Goal: Navigation & Orientation: Find specific page/section

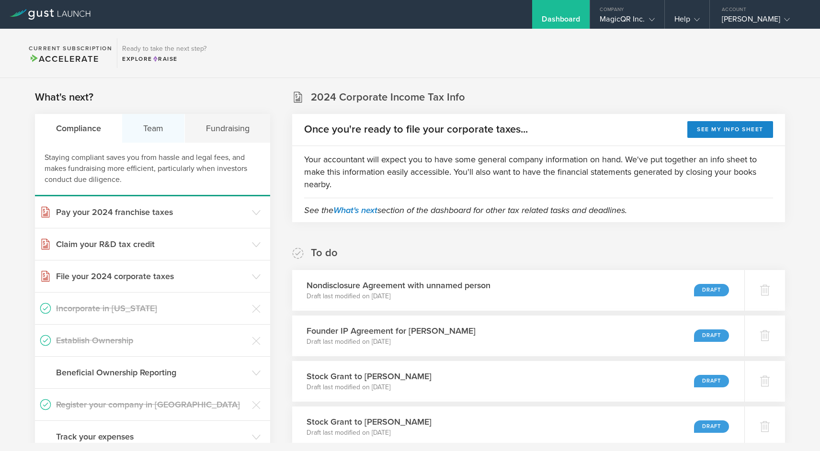
click at [163, 135] on div "Team" at bounding box center [153, 128] width 62 height 29
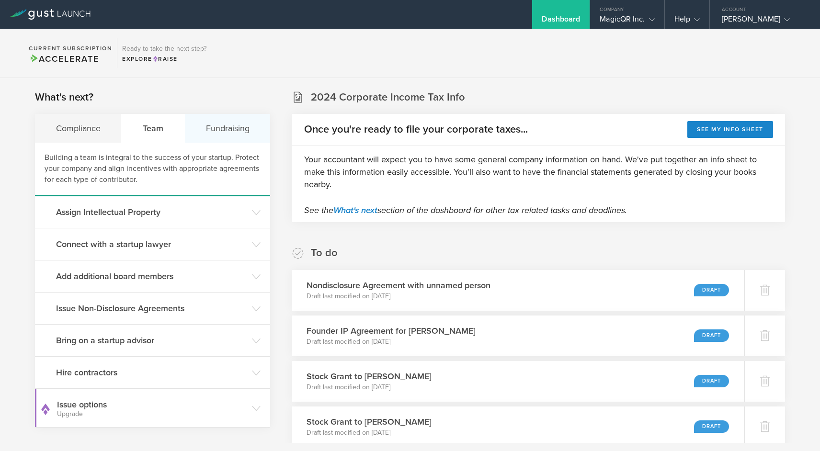
click at [232, 128] on div "Fundraising" at bounding box center [227, 128] width 85 height 29
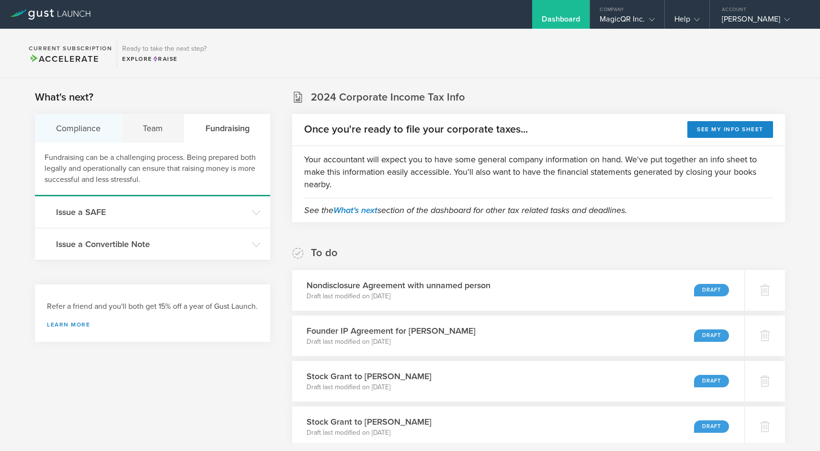
click at [90, 132] on div "Compliance" at bounding box center [78, 128] width 87 height 29
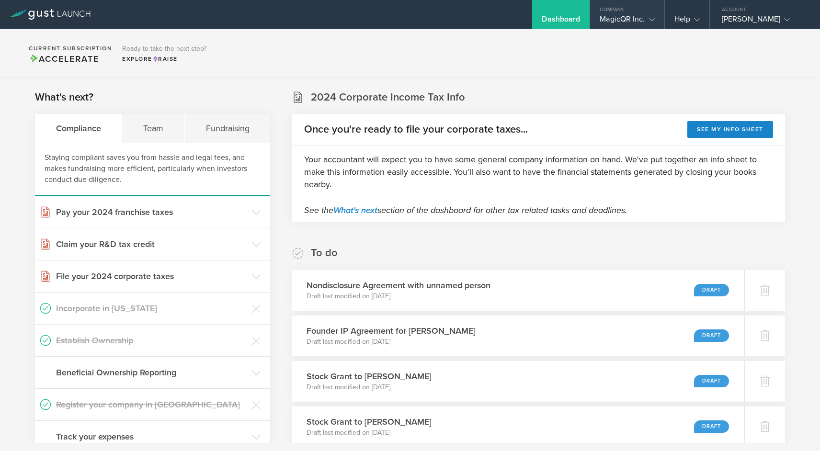
click at [648, 19] on gust-icon at bounding box center [651, 19] width 10 height 10
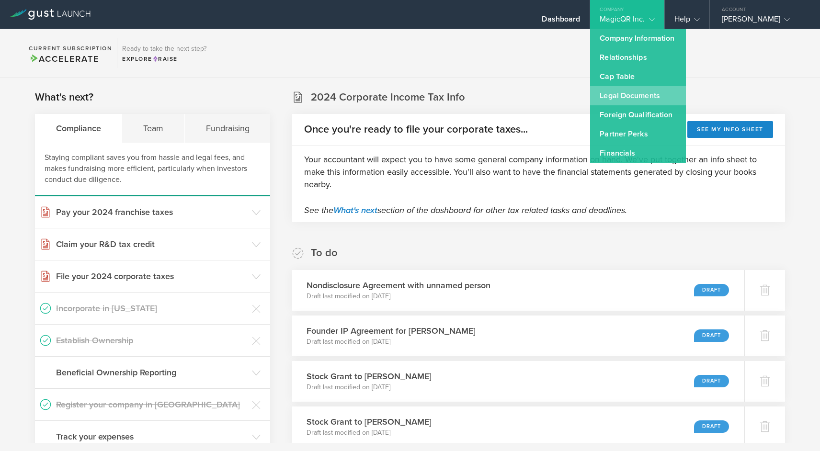
click at [656, 92] on link "Legal Documents" at bounding box center [638, 95] width 96 height 19
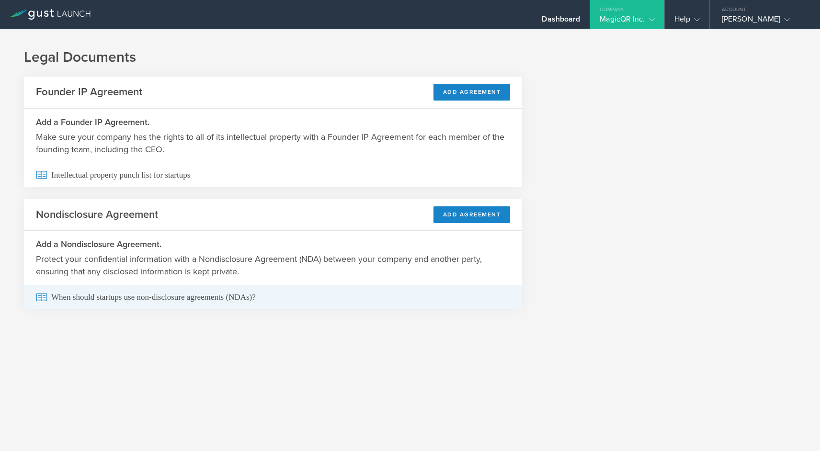
click at [80, 296] on span "When should startups use non-disclosure agreements (NDAs)?" at bounding box center [273, 297] width 474 height 24
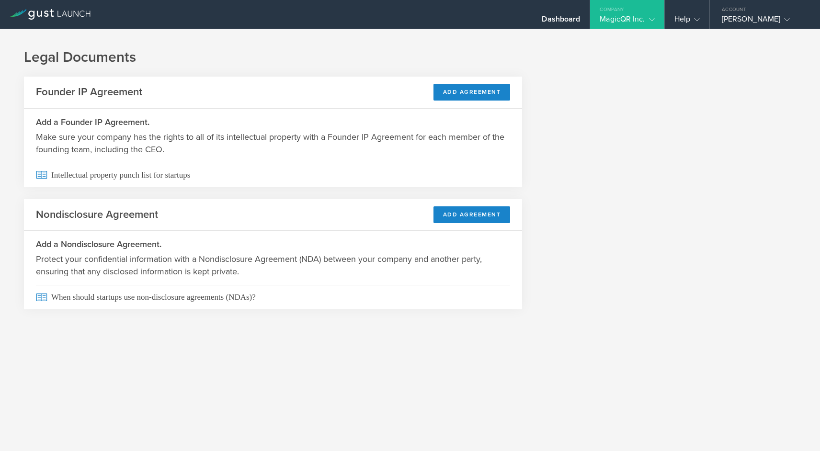
click at [624, 14] on div "MagicQR Inc." at bounding box center [627, 21] width 55 height 14
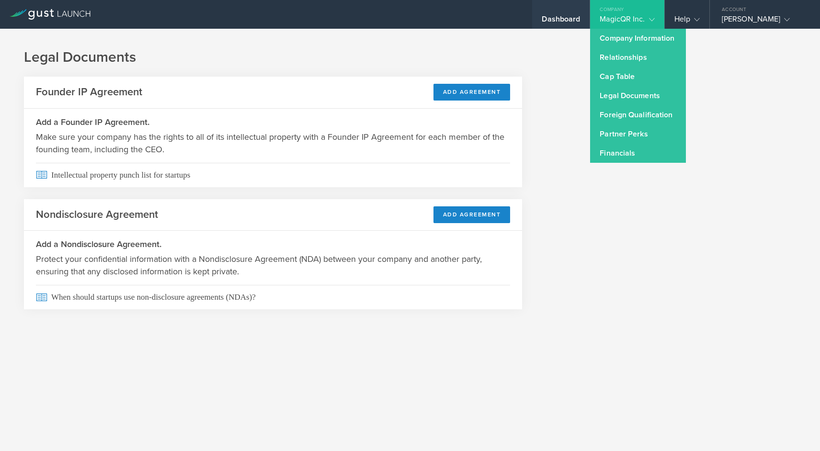
click at [567, 16] on div "Dashboard" at bounding box center [561, 21] width 38 height 14
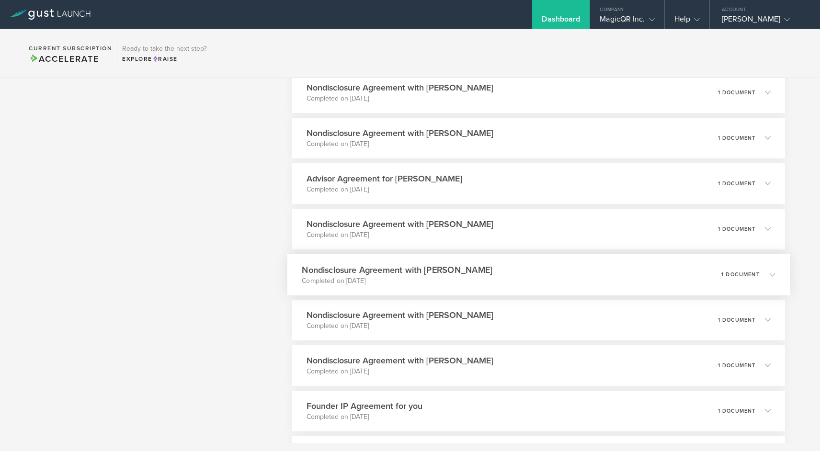
scroll to position [1854, 0]
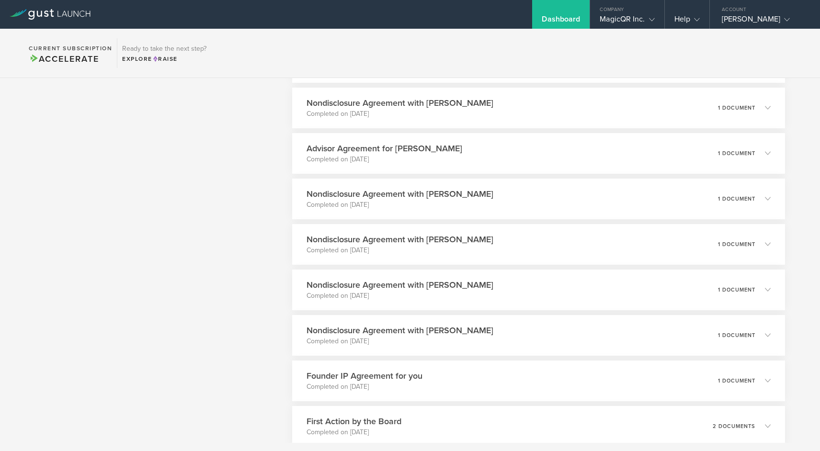
scroll to position [1987, 0]
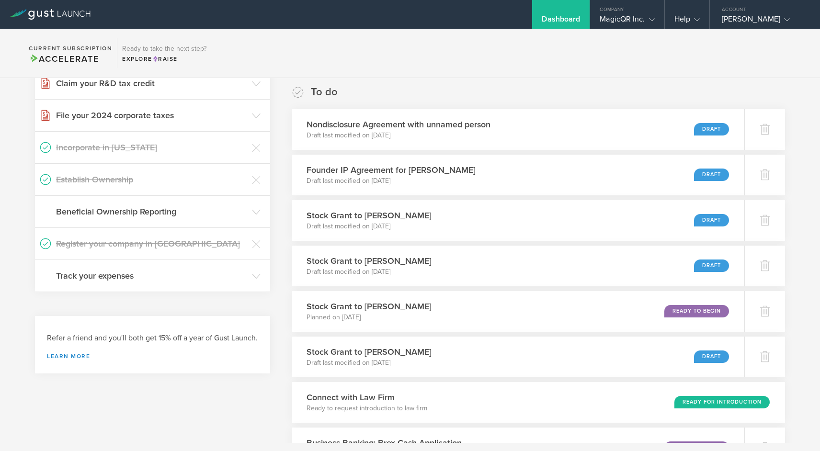
scroll to position [0, 0]
